Goal: Find specific page/section: Find specific page/section

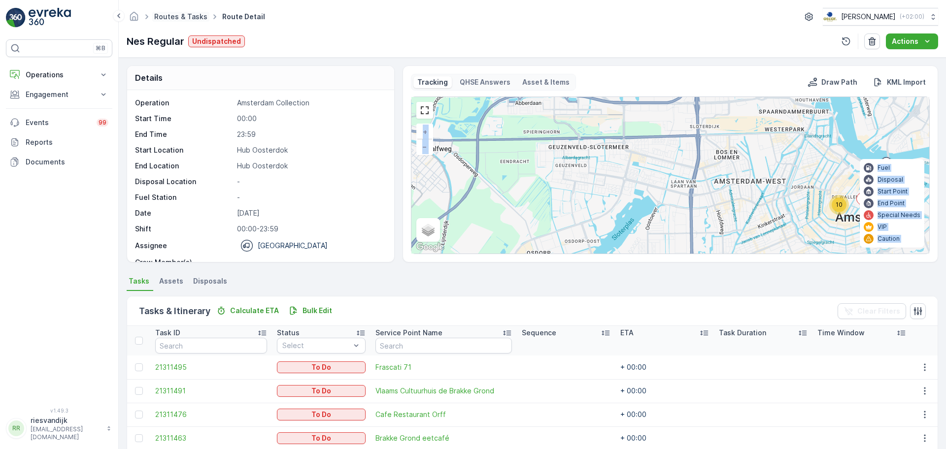
click at [193, 16] on link "Routes & Tasks" at bounding box center [180, 16] width 53 height 8
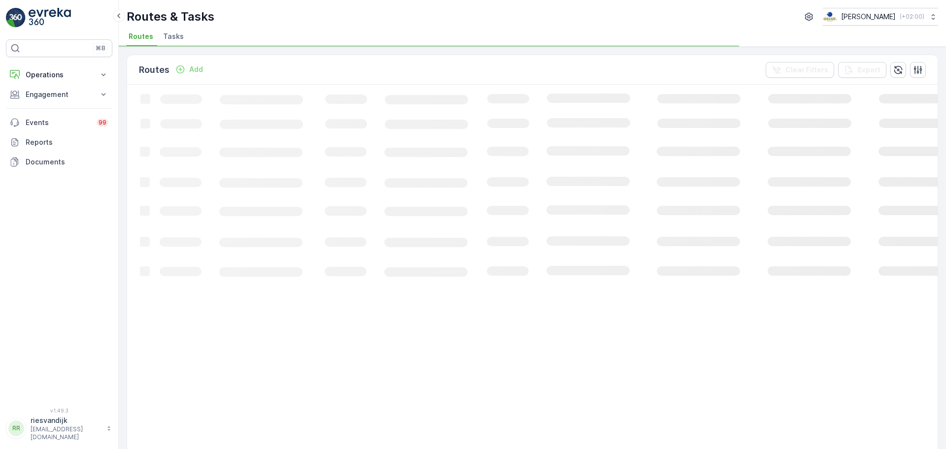
click at [170, 31] on li "Tasks" at bounding box center [174, 38] width 27 height 17
